Goal: Task Accomplishment & Management: Complete application form

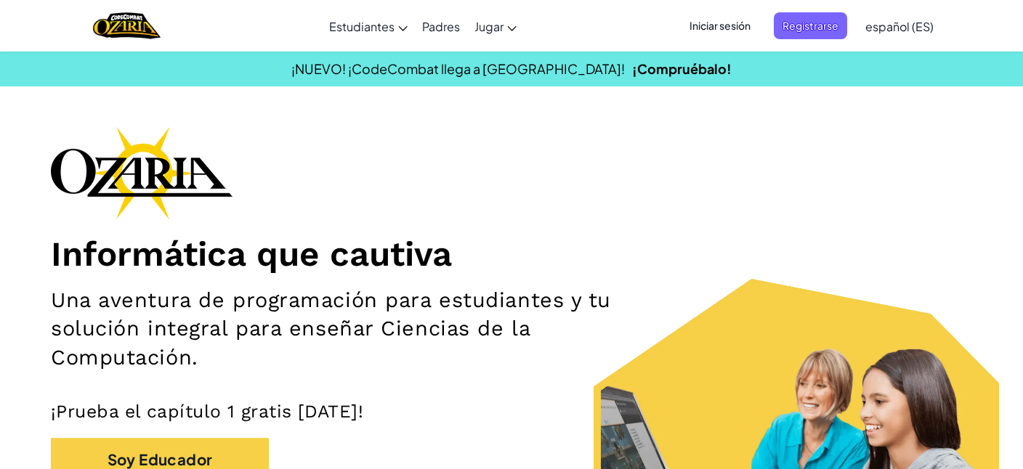
click at [911, 29] on span "español (ES)" at bounding box center [900, 26] width 68 height 15
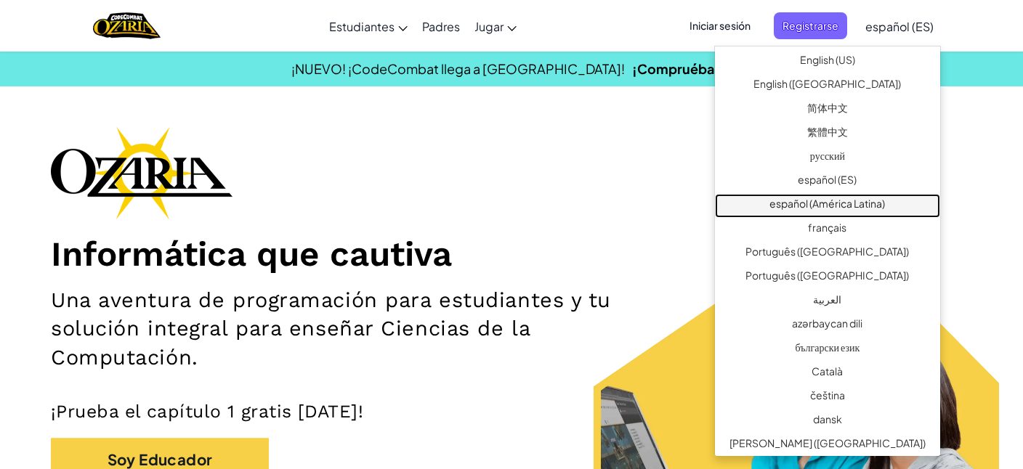
click at [879, 200] on link "español (América Latina)" at bounding box center [827, 206] width 225 height 24
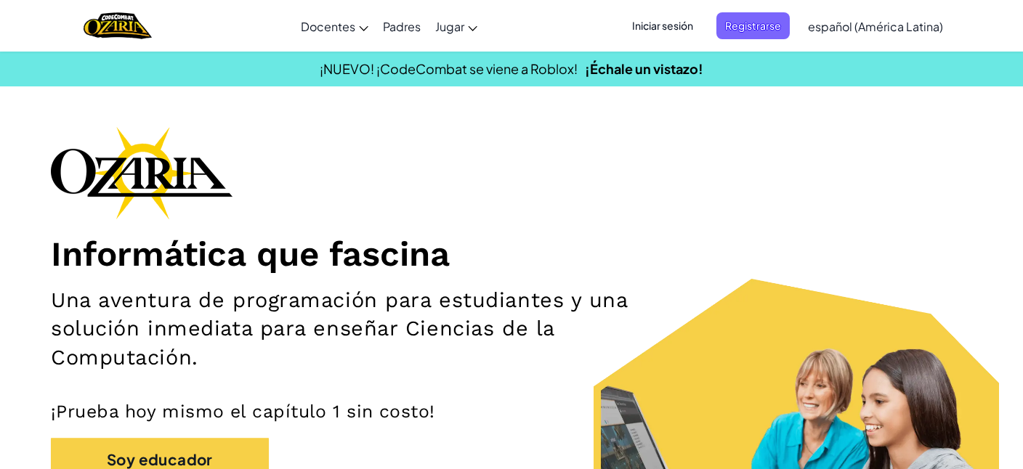
click at [665, 22] on span "Iniciar sesión" at bounding box center [663, 25] width 78 height 27
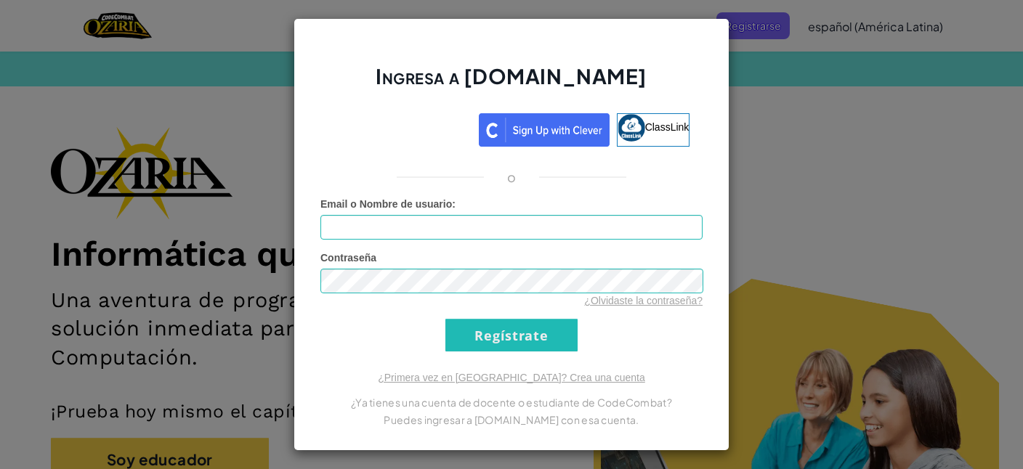
click at [463, 234] on input "Email o Nombre de usuario :" at bounding box center [512, 227] width 382 height 25
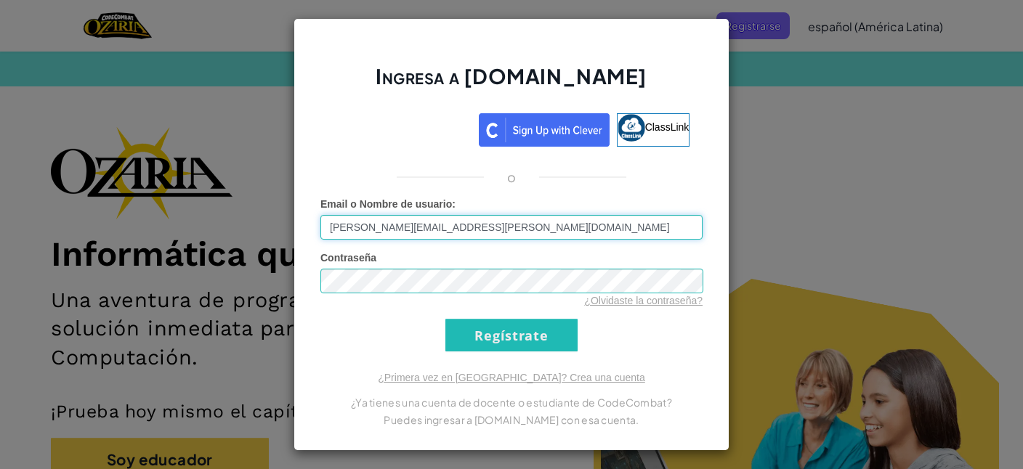
type input "[PERSON_NAME][EMAIL_ADDRESS][PERSON_NAME][DOMAIN_NAME]"
click at [446, 319] on input "Regístrate" at bounding box center [512, 335] width 132 height 33
